Goal: Information Seeking & Learning: Find contact information

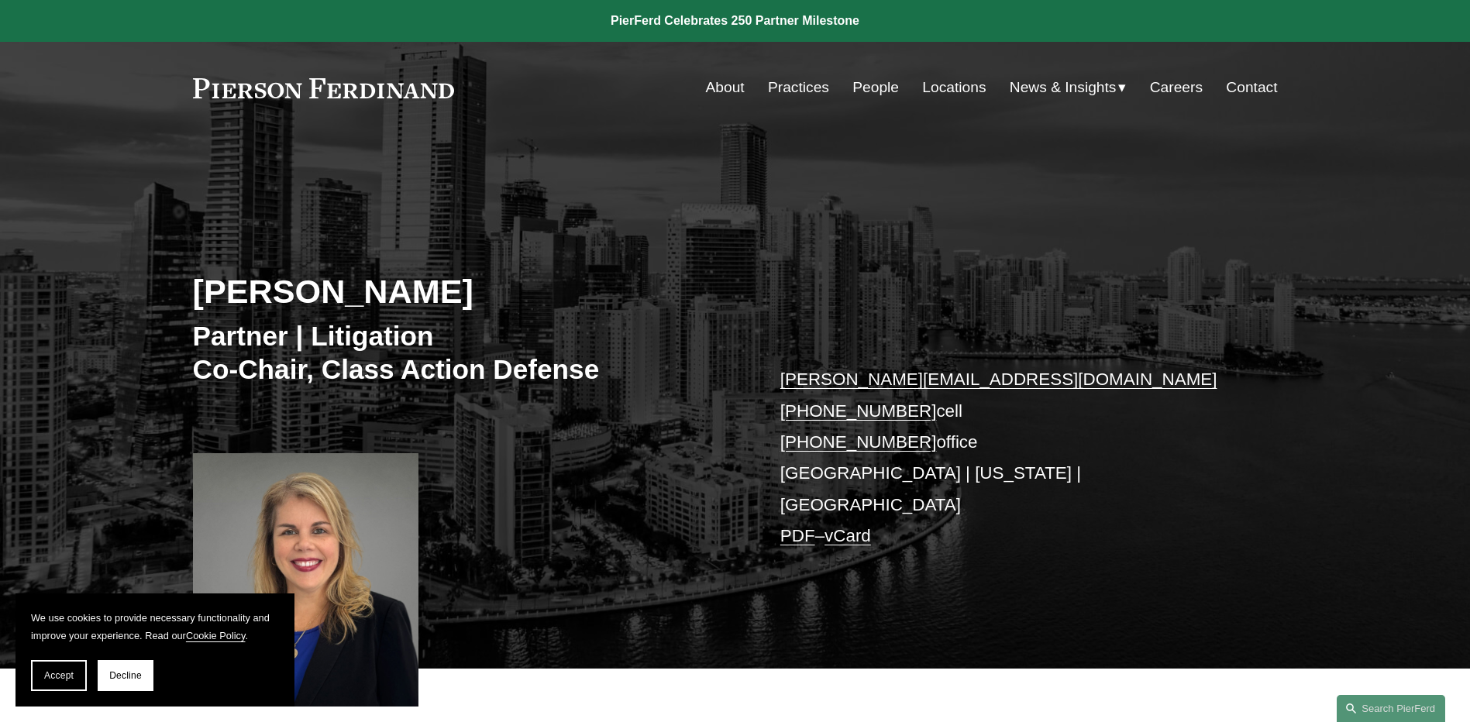
click at [724, 87] on link "Locations" at bounding box center [954, 87] width 64 height 29
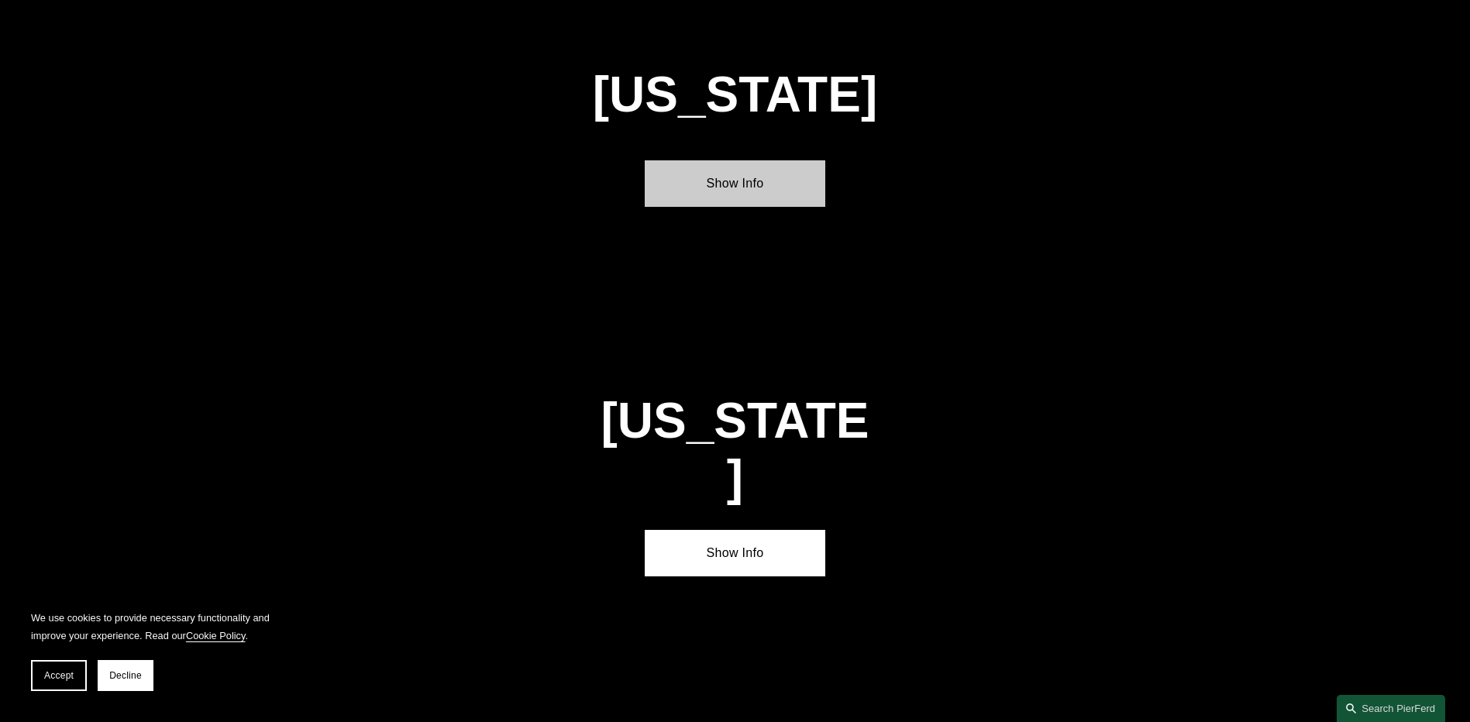
scroll to position [2014, 0]
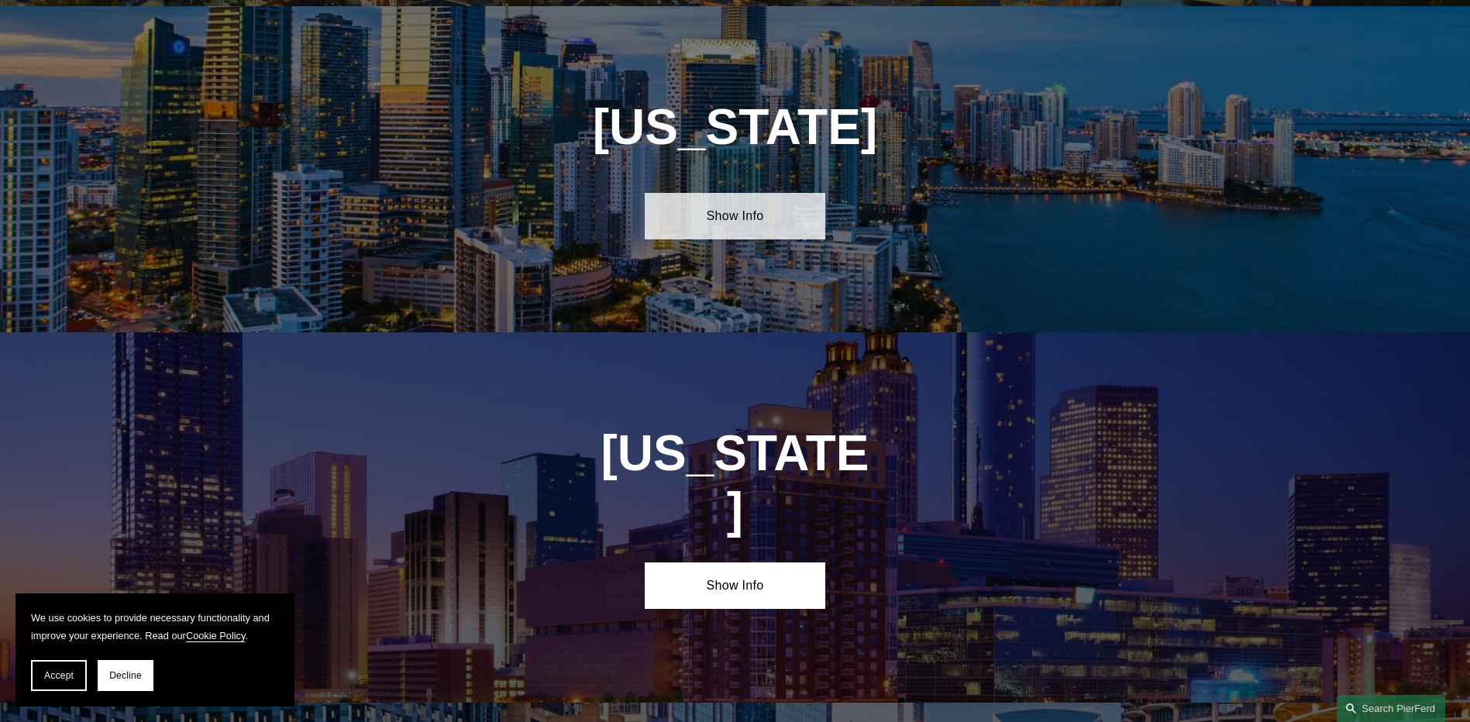
click at [769, 202] on link "Show Info" at bounding box center [735, 216] width 181 height 46
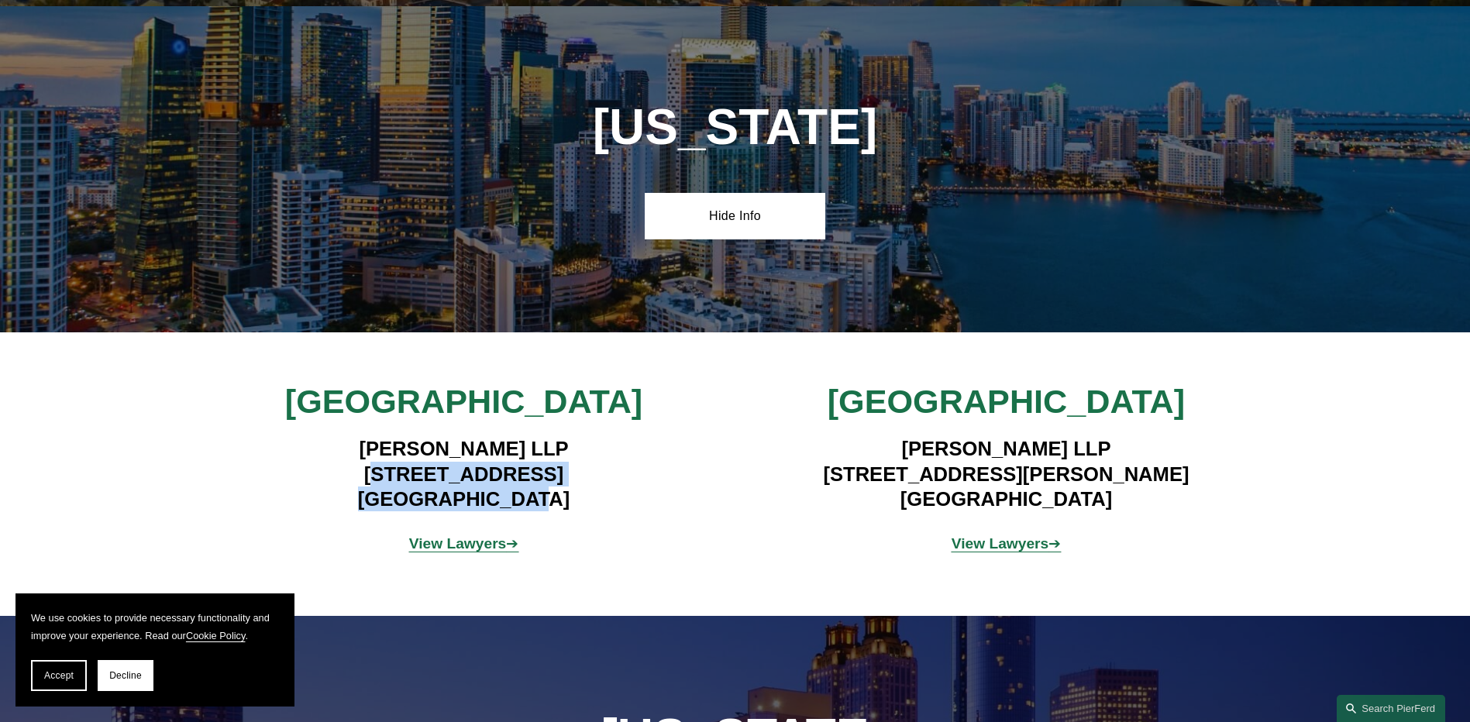
drag, startPoint x: 564, startPoint y: 488, endPoint x: 325, endPoint y: 467, distance: 239.5
click at [325, 467] on h4 "Pierson Ferdinand LLP 333 SE 2nd Avenue, Suite 2000 Miami, FL 33131" at bounding box center [464, 473] width 452 height 75
copy h4 "33 SE 2nd Avenue, Suite 2000 Miami, FL 33131"
click at [553, 467] on h4 "Pierson Ferdinand LLP 333 SE 2nd Avenue, Suite 2000 Miami, FL 33131" at bounding box center [464, 473] width 452 height 75
drag, startPoint x: 500, startPoint y: 482, endPoint x: 320, endPoint y: 464, distance: 181.4
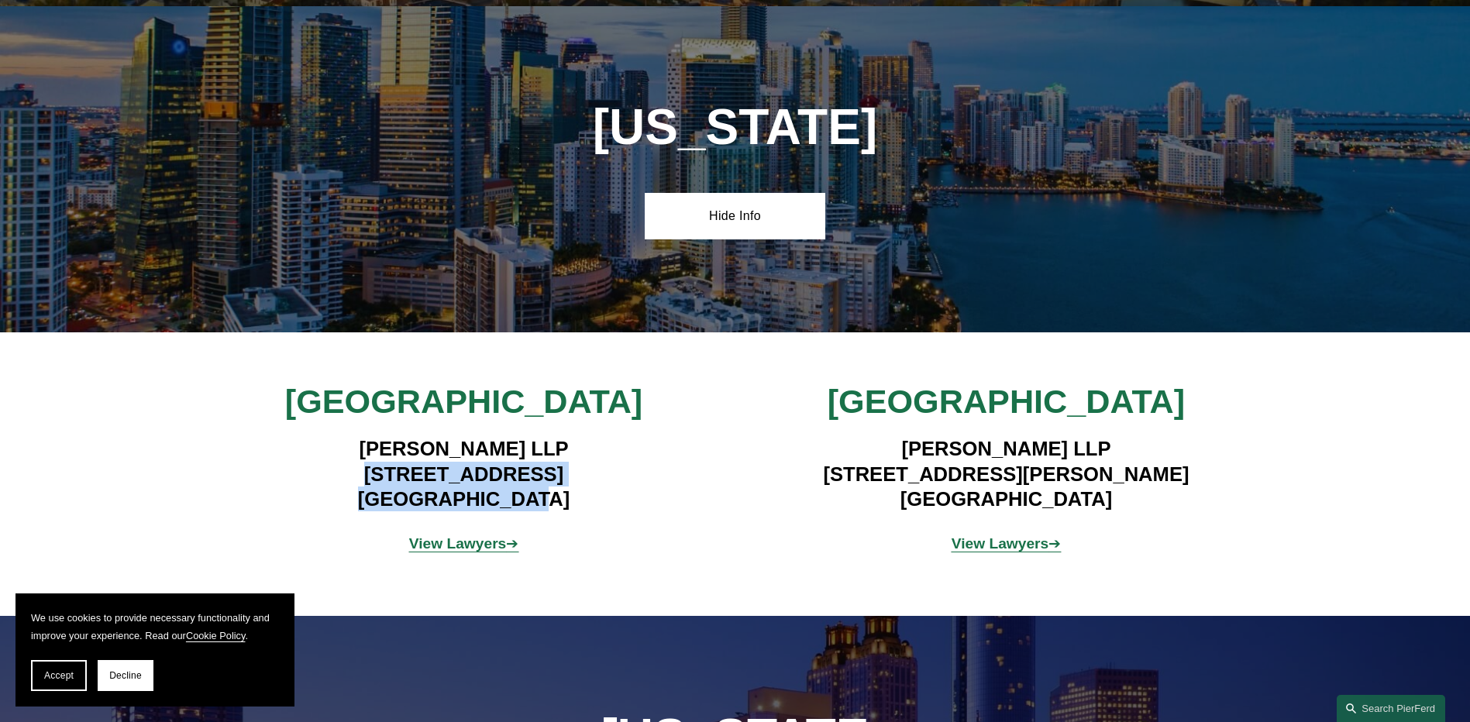
click at [320, 464] on h4 "Pierson Ferdinand LLP 333 SE 2nd Avenue, Suite 2000 Miami, FL 33131" at bounding box center [464, 473] width 452 height 75
copy h4 "333 SE 2nd Avenue, Suite 2000 Miami, FL 33131"
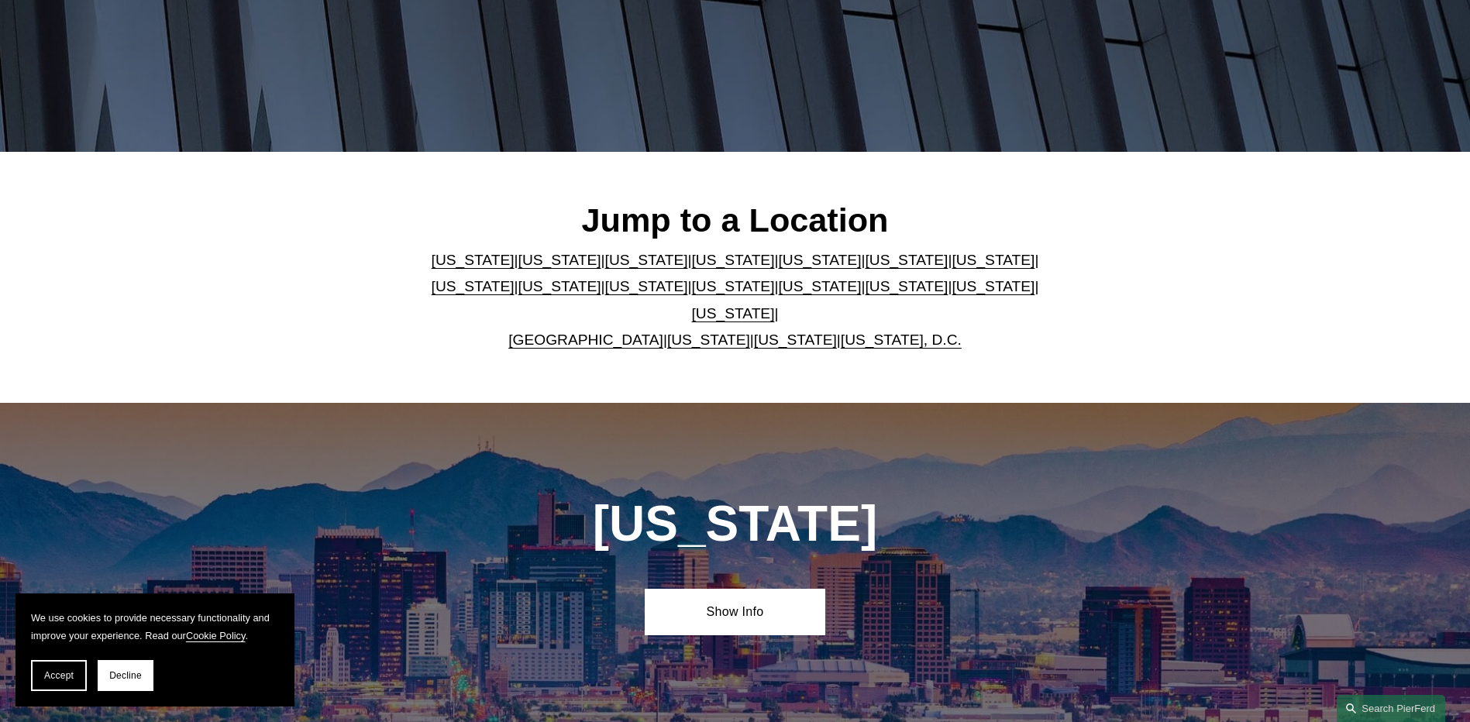
scroll to position [0, 0]
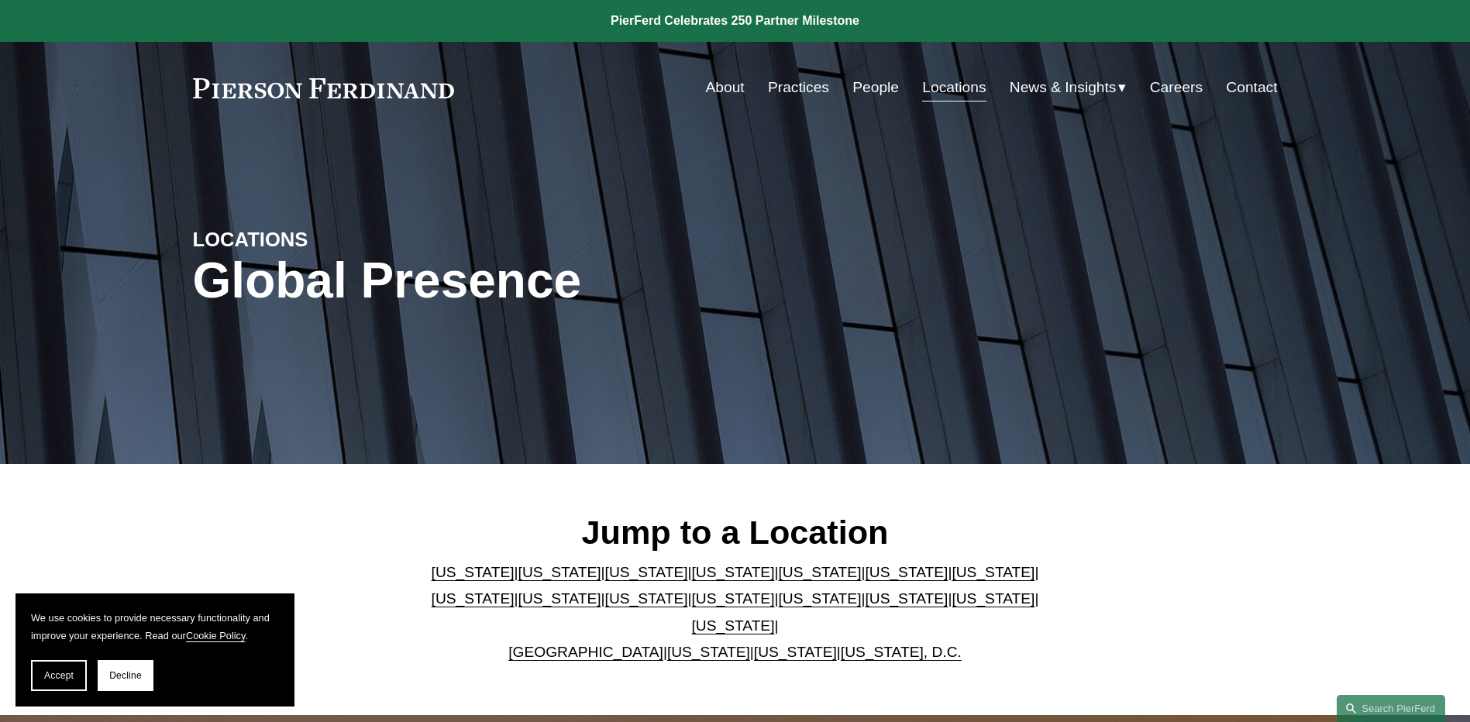
click at [799, 89] on link "Practices" at bounding box center [798, 87] width 61 height 29
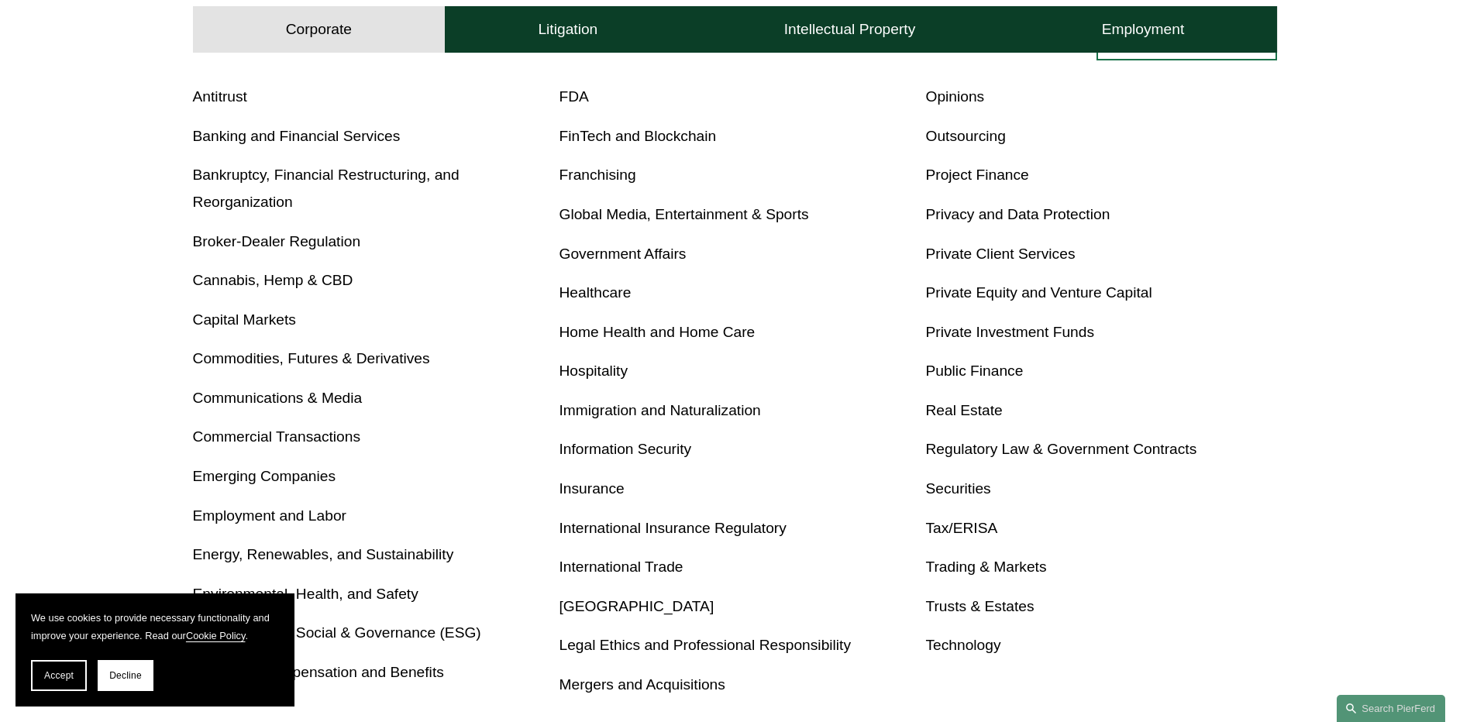
scroll to position [697, 0]
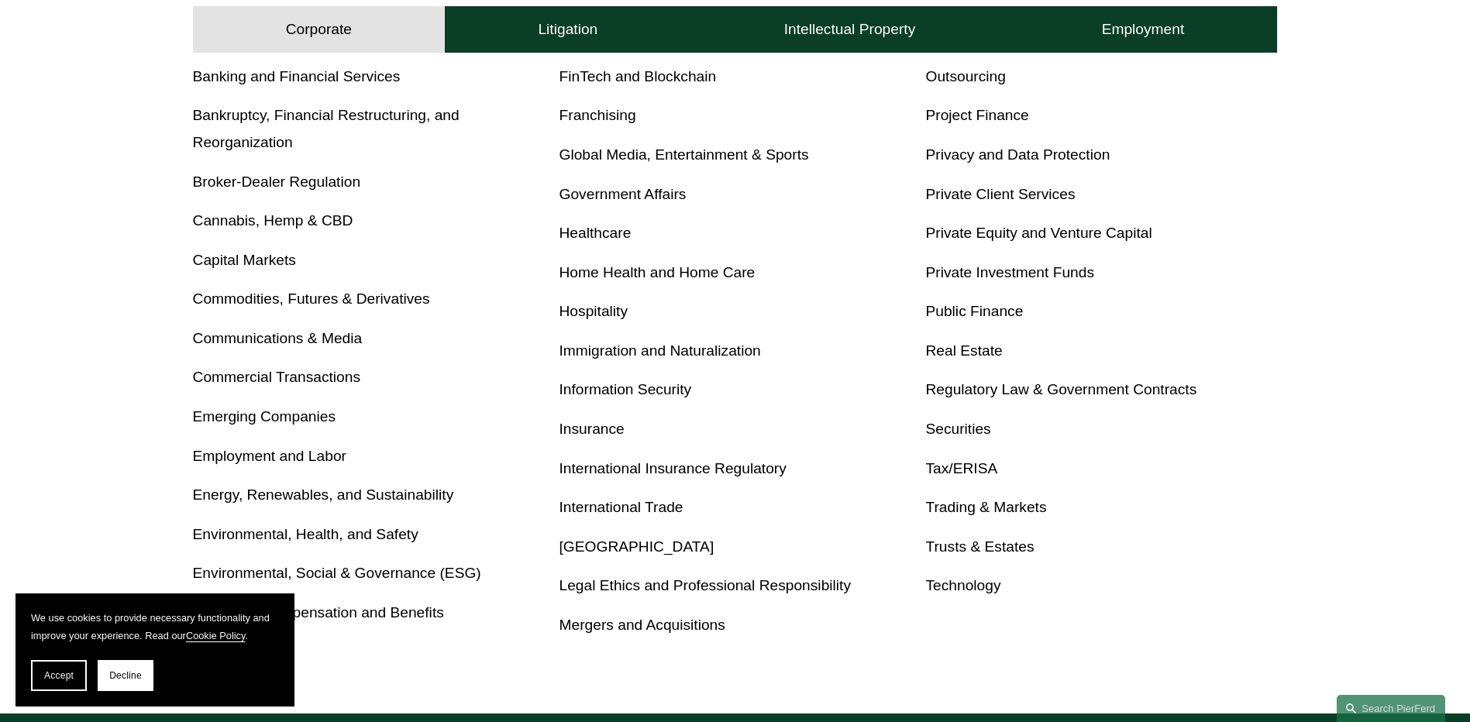
click at [1304, 581] on div "Corporate Overview Antitrust Banking and Financial Services Bankruptcy, Financi…" at bounding box center [735, 304] width 1470 height 700
click at [577, 22] on h4 "Litigation" at bounding box center [568, 29] width 60 height 19
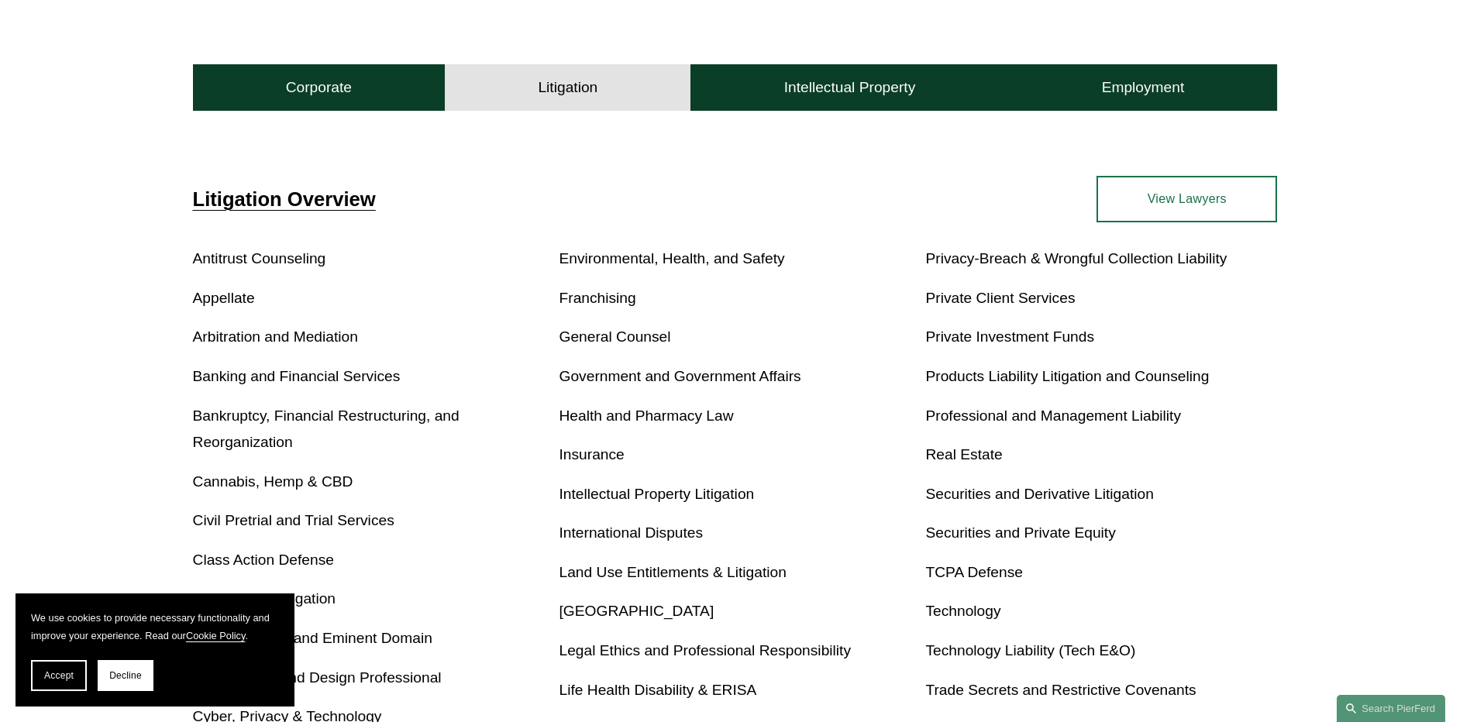
scroll to position [418, 0]
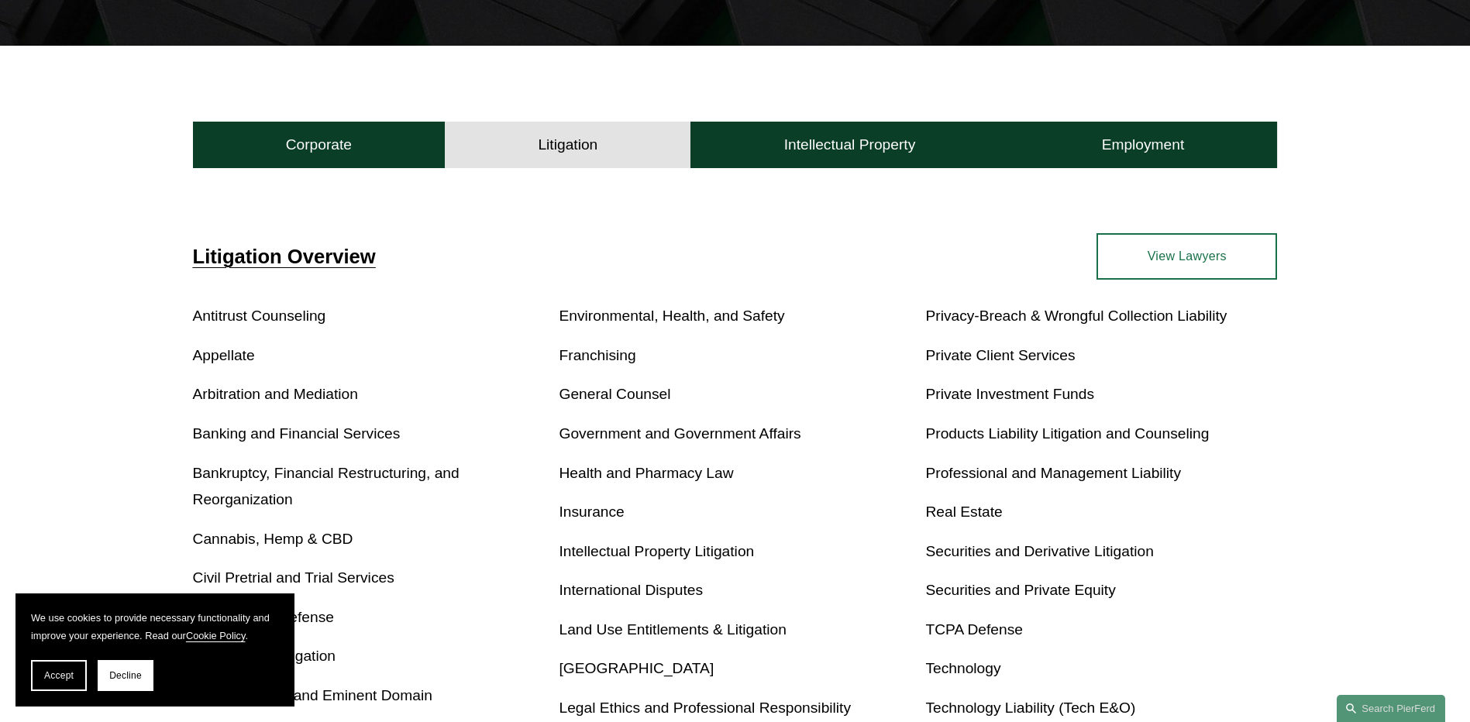
click at [164, 225] on div "Litigation Overview Antitrust Counseling Appellate Arbitration and Mediation Ba…" at bounding box center [735, 570] width 1470 height 793
click at [625, 593] on link "International Disputes" at bounding box center [631, 590] width 144 height 16
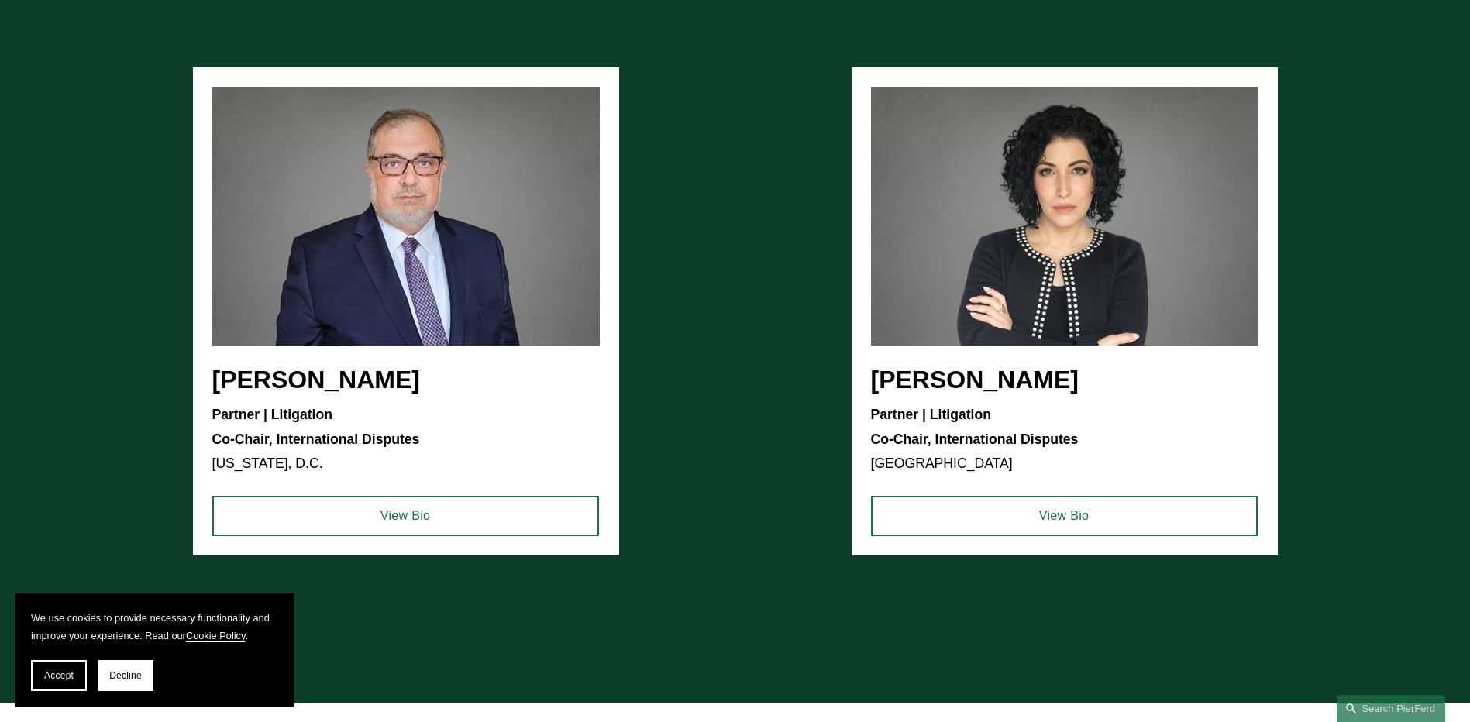
scroll to position [2014, 0]
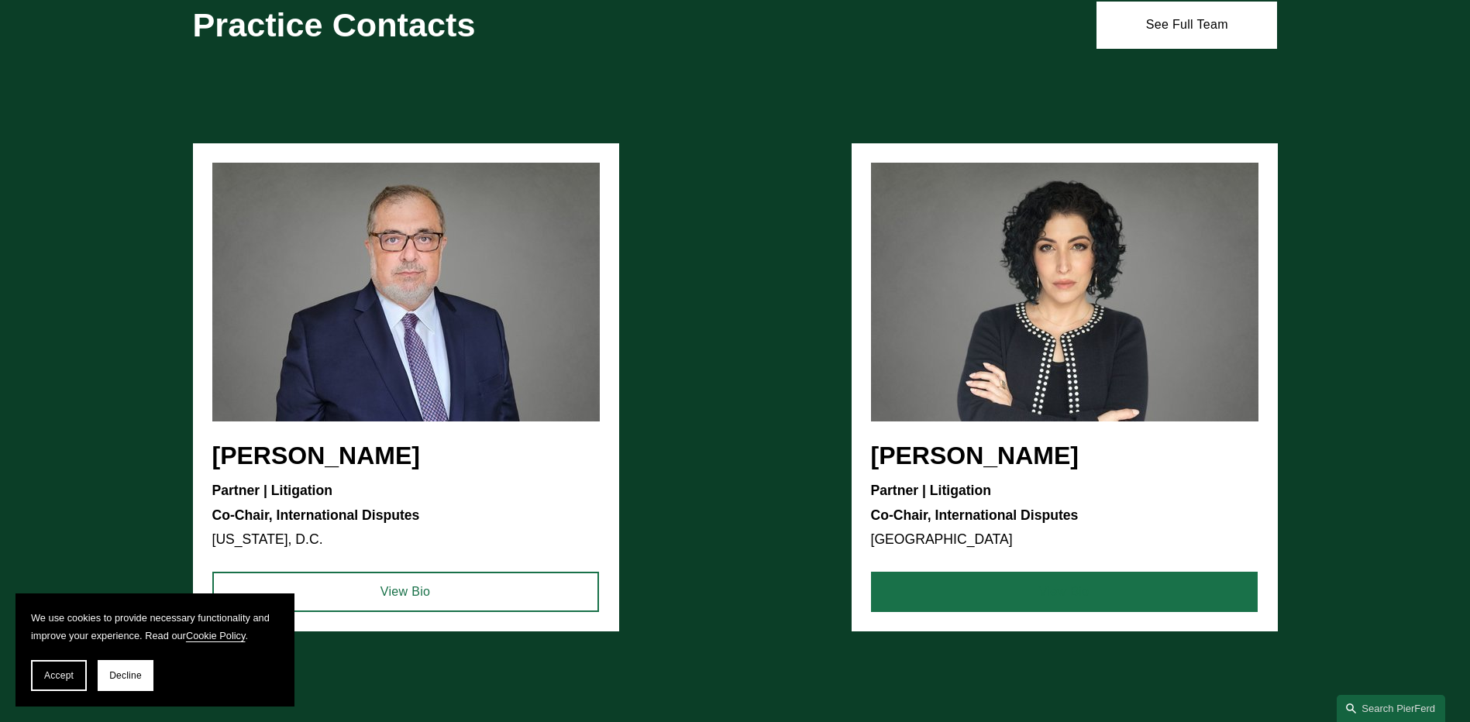
drag, startPoint x: 987, startPoint y: 456, endPoint x: 1043, endPoint y: 582, distance: 138.0
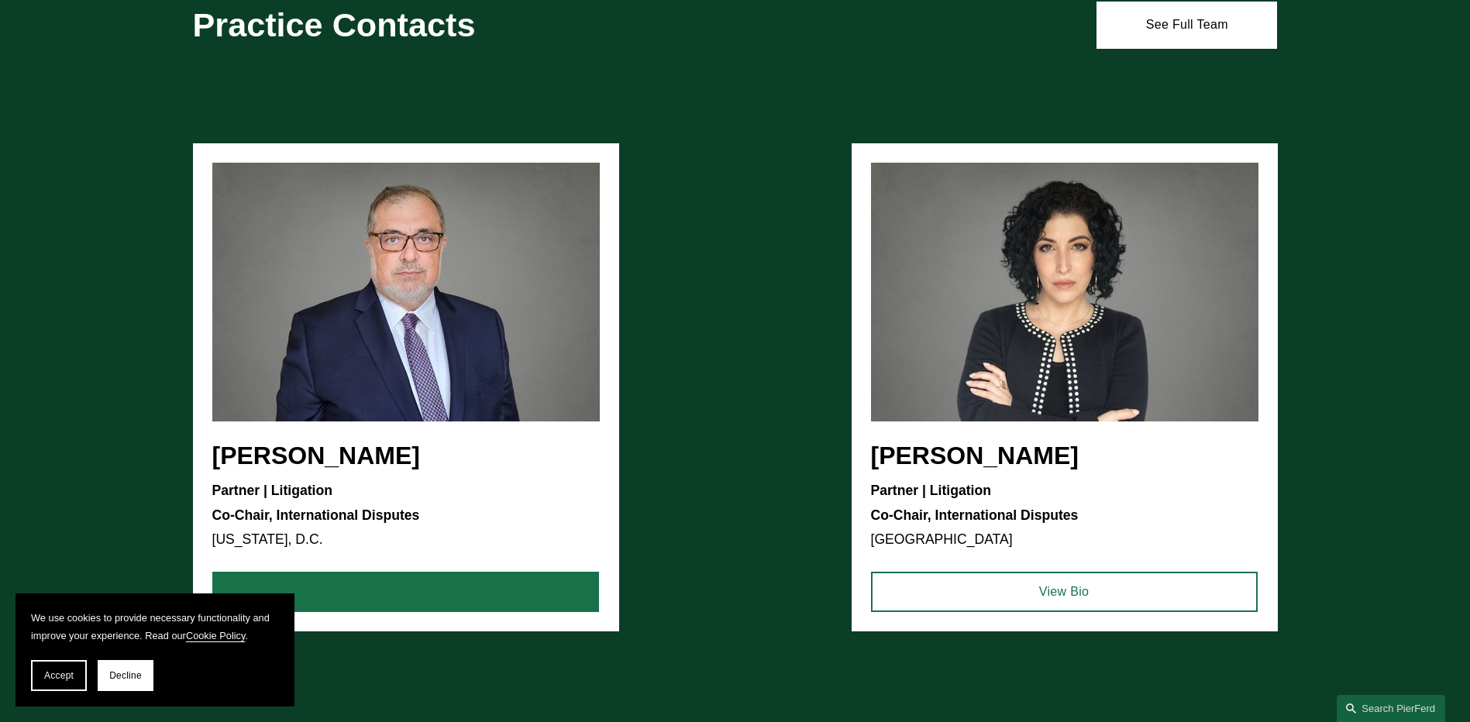
click at [557, 576] on link "View Bio" at bounding box center [405, 592] width 387 height 40
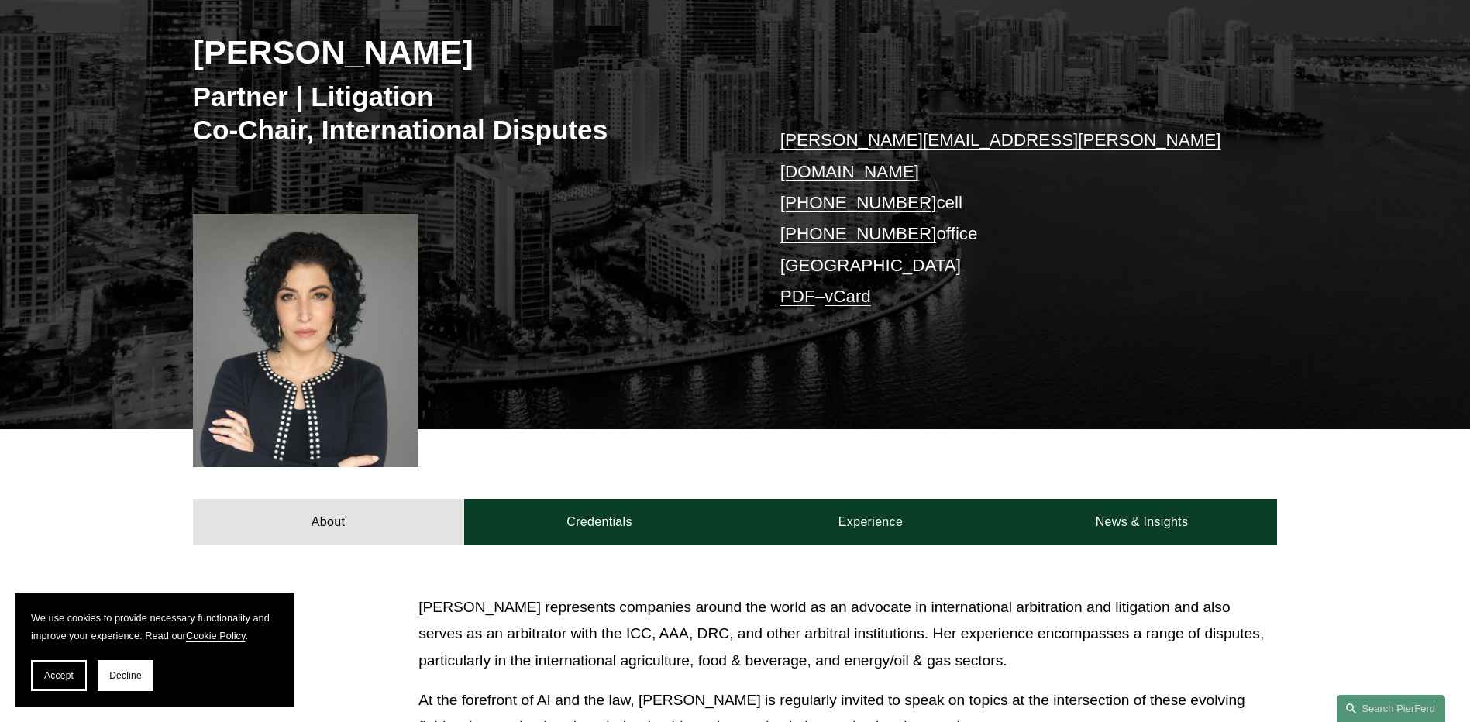
scroll to position [620, 0]
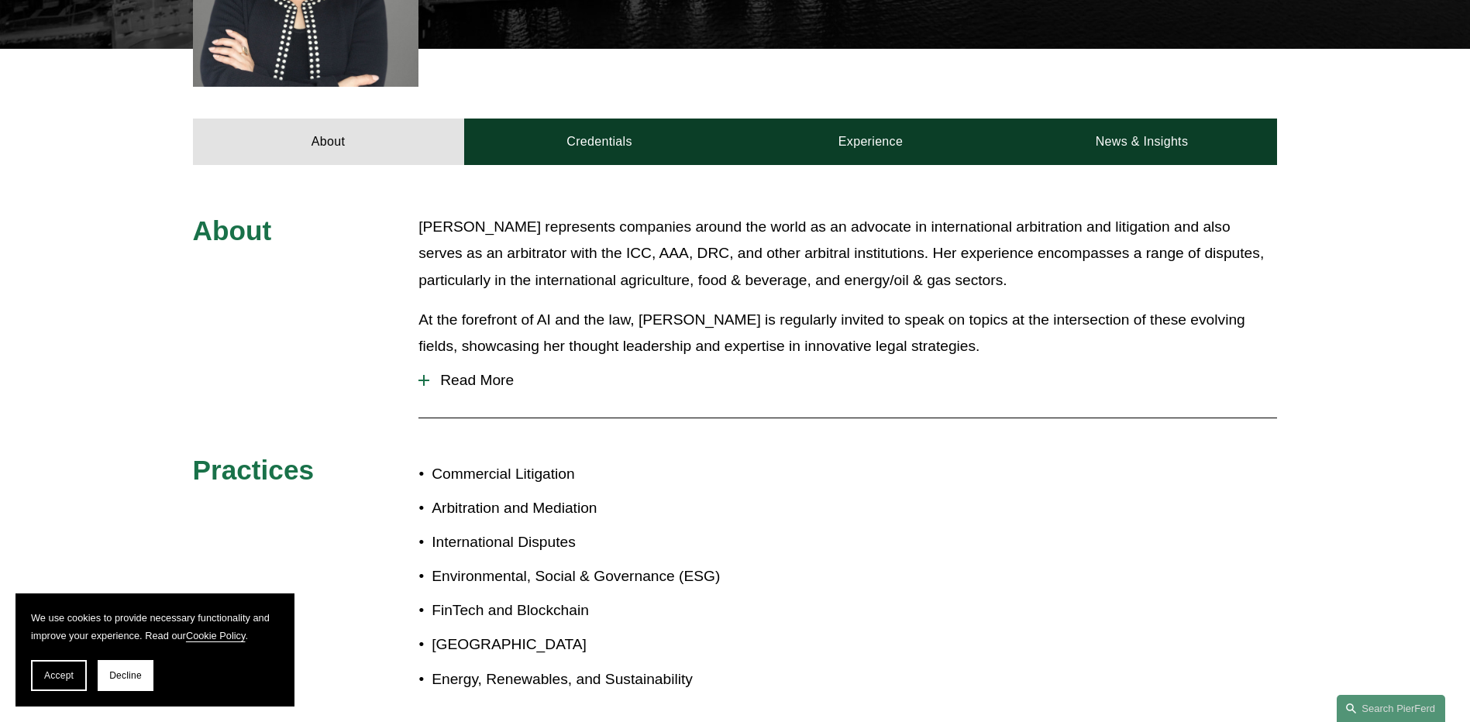
click at [503, 372] on span "Read More" at bounding box center [853, 380] width 848 height 17
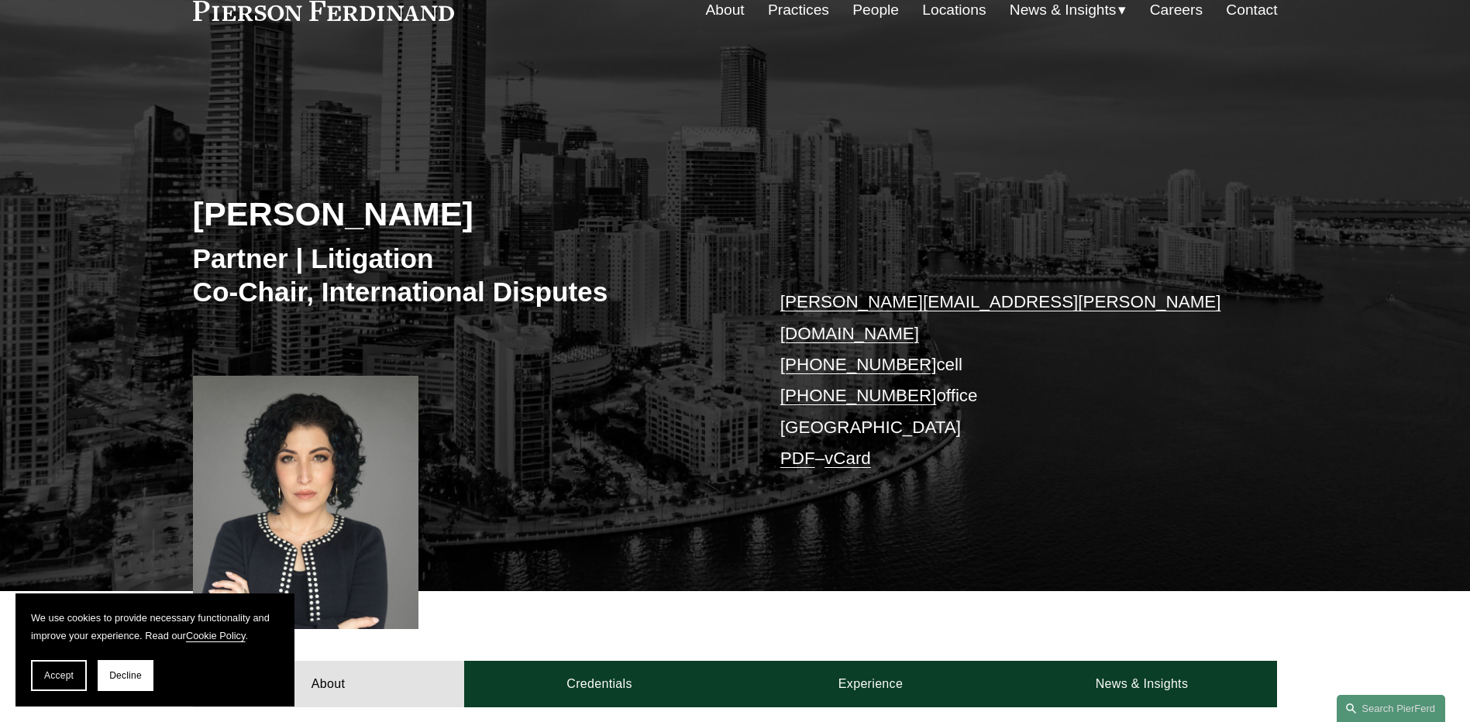
scroll to position [0, 0]
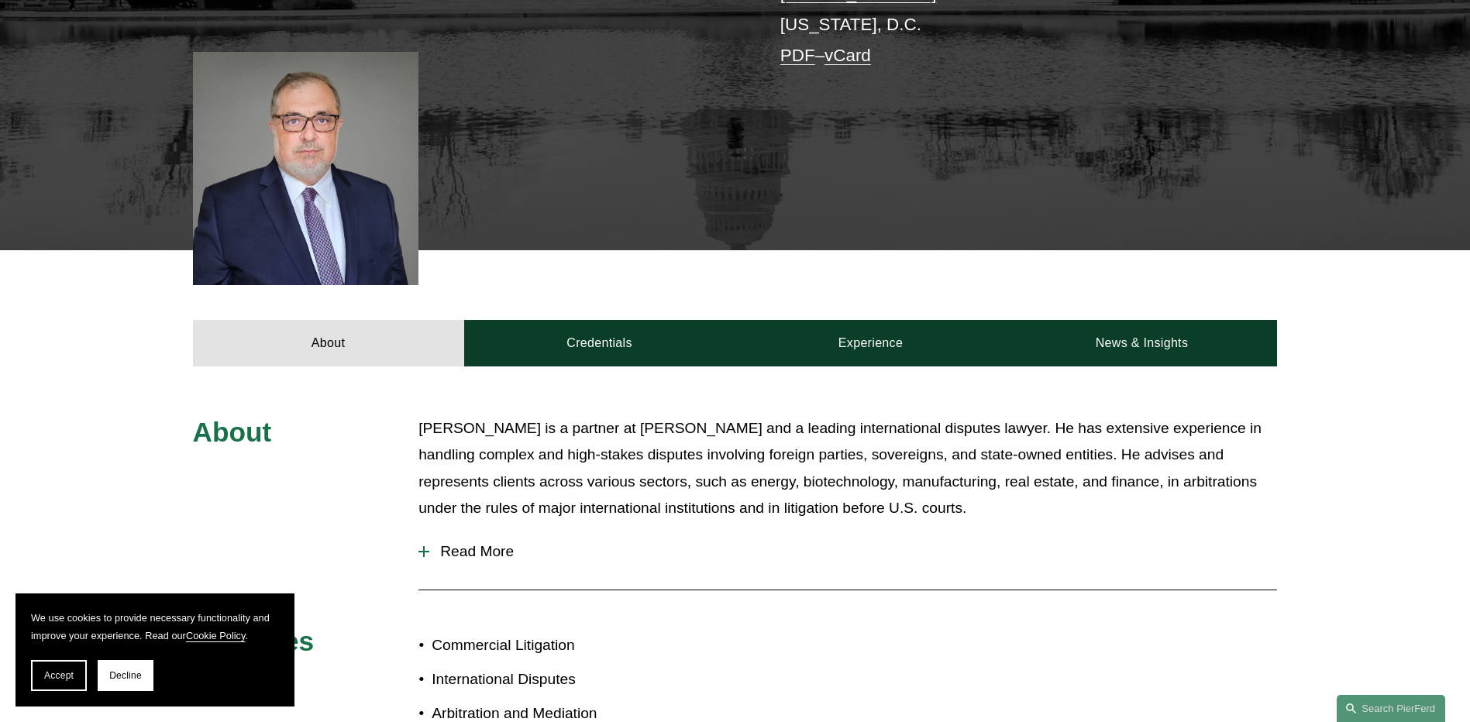
scroll to position [542, 0]
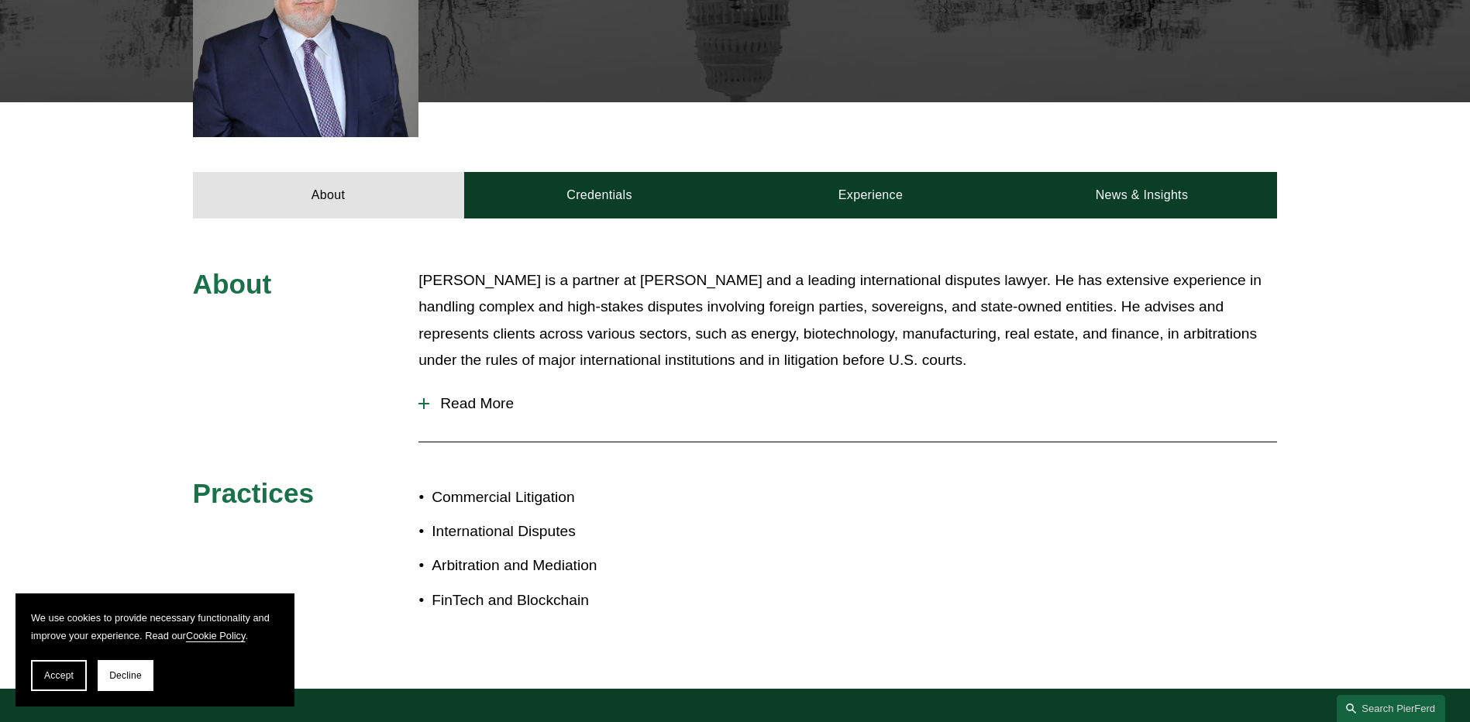
click at [493, 406] on span "Read More" at bounding box center [853, 403] width 848 height 17
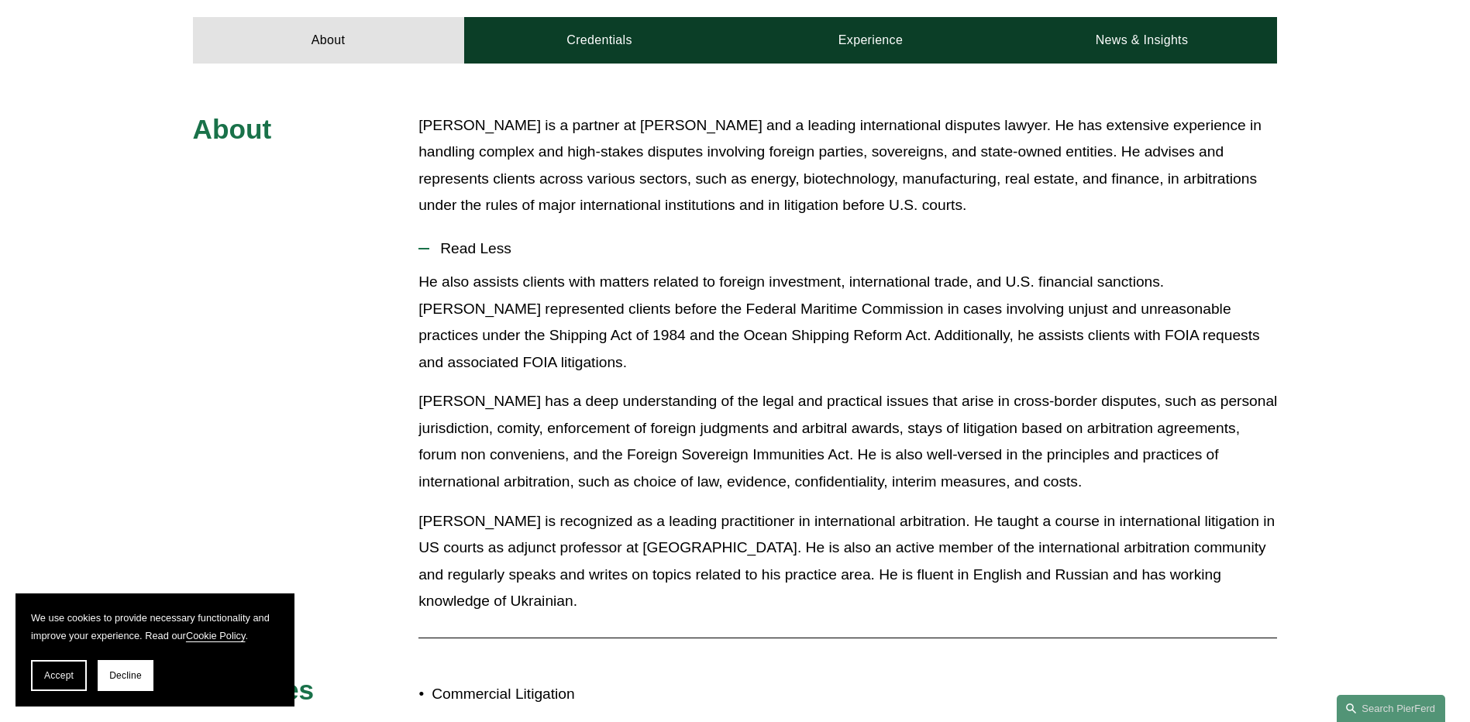
scroll to position [775, 0]
